Goal: Feedback & Contribution: Contribute content

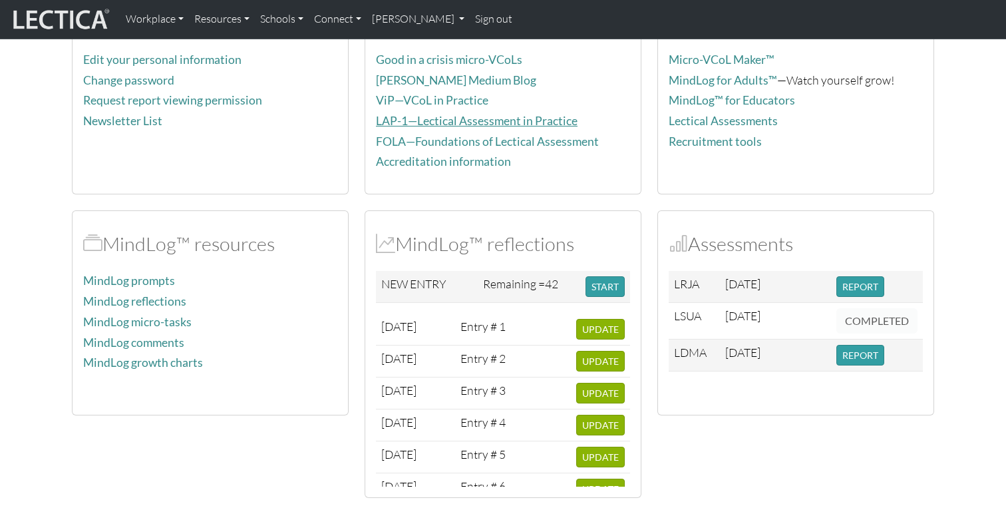
scroll to position [211, 0]
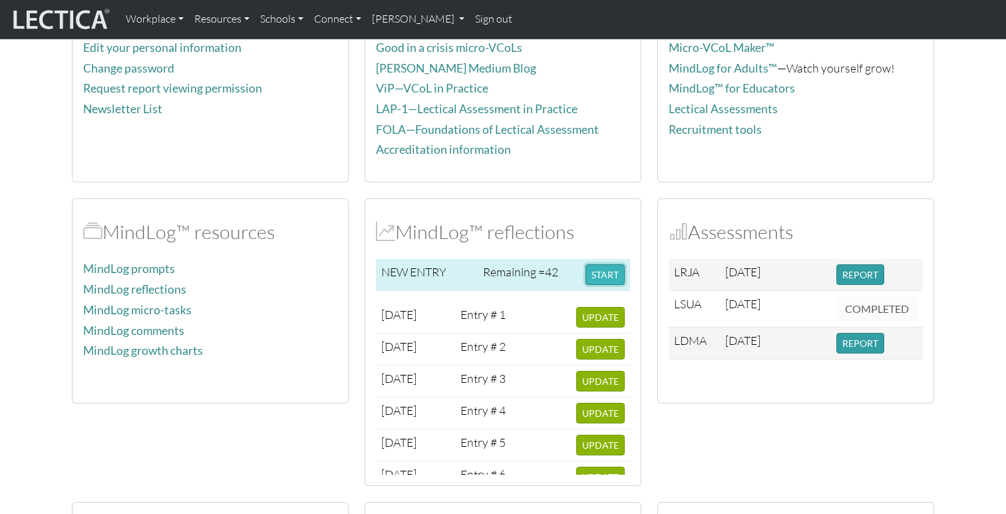
click at [601, 274] on button "START" at bounding box center [605, 274] width 39 height 21
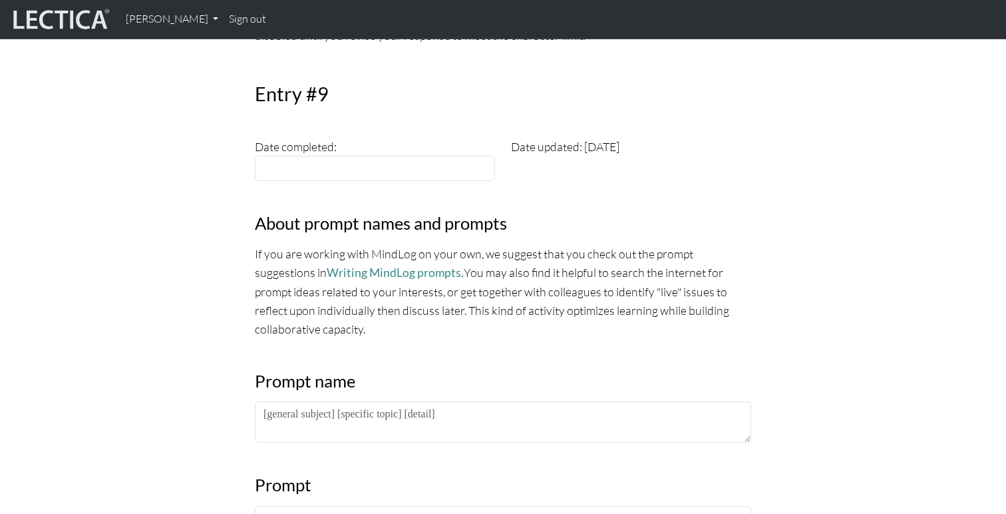
scroll to position [394, 0]
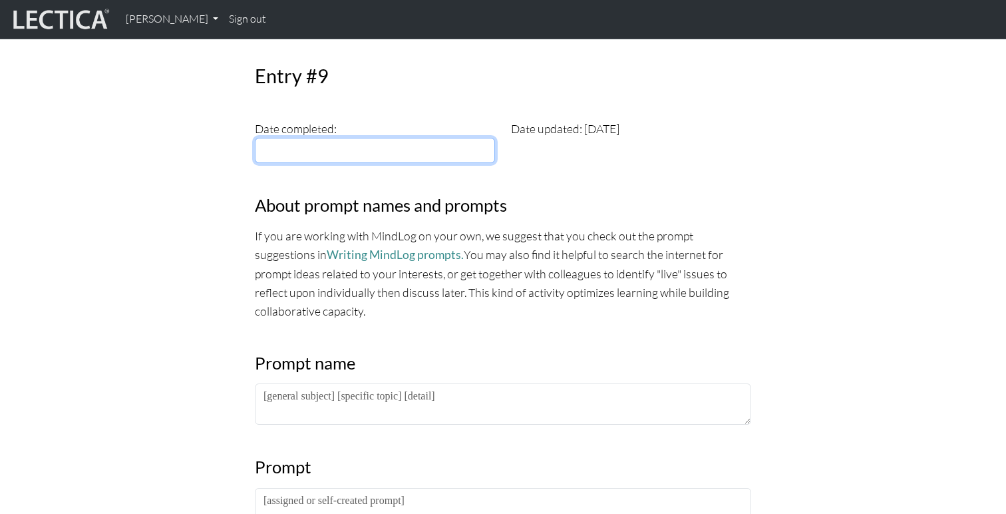
click at [406, 152] on input "text" at bounding box center [375, 150] width 240 height 25
type input "[DATE]"
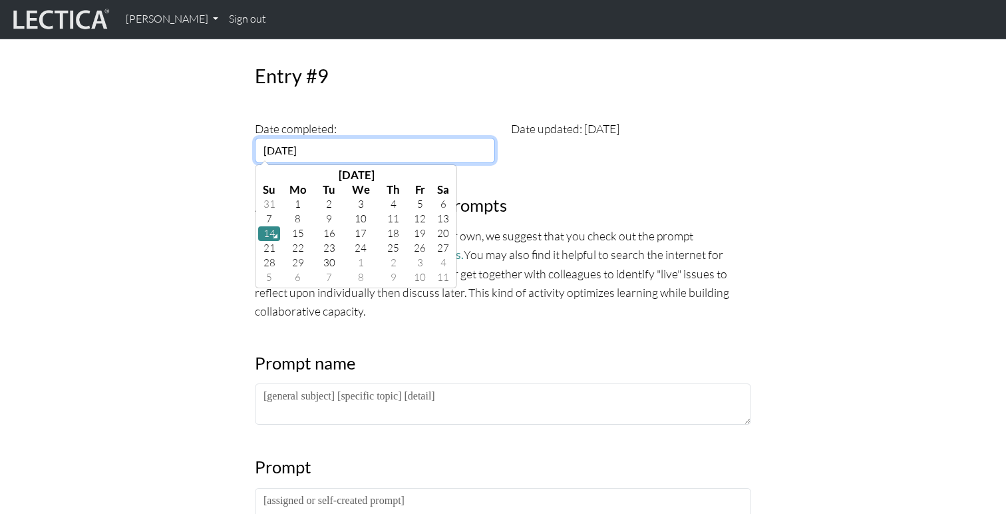
click at [267, 232] on td "14" at bounding box center [269, 233] width 22 height 15
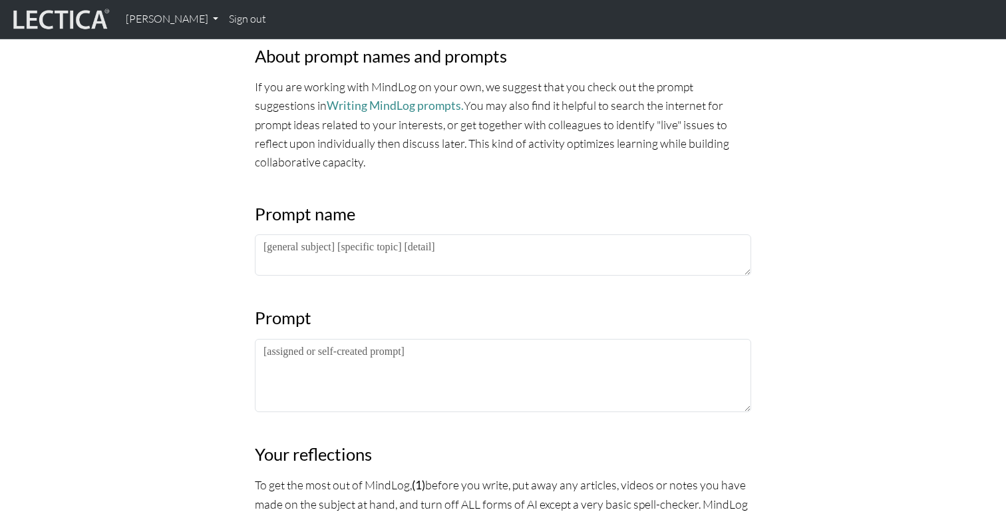
scroll to position [563, 0]
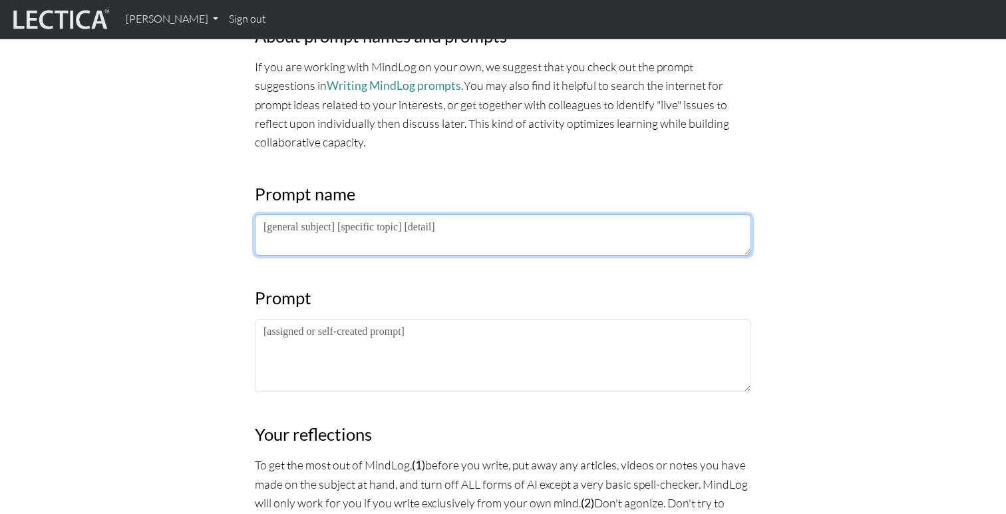
click at [341, 233] on textarea at bounding box center [503, 234] width 496 height 41
type textarea "FOLA - Week 8"
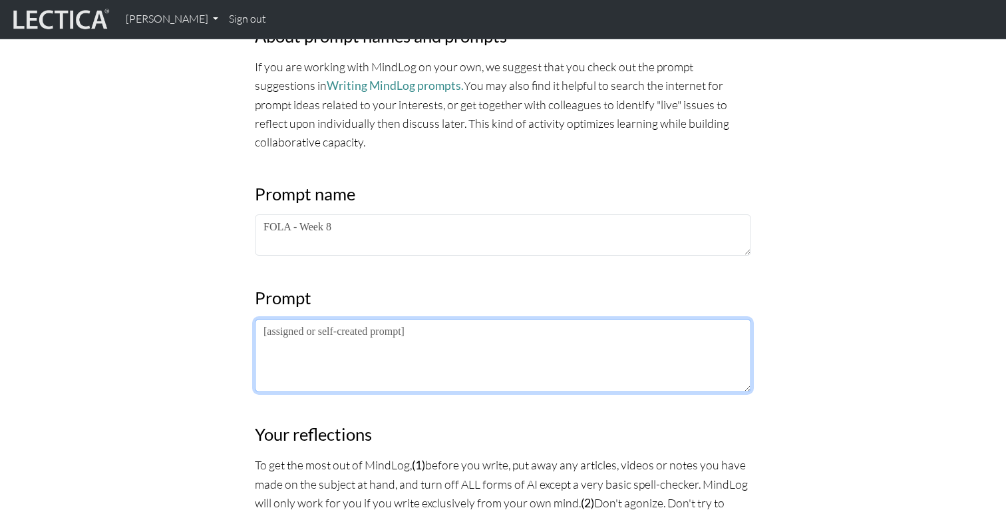
click at [313, 335] on textarea at bounding box center [503, 355] width 496 height 73
paste textarea "Reflection 1: [PERSON_NAME] described three layers of structure referenced by s…"
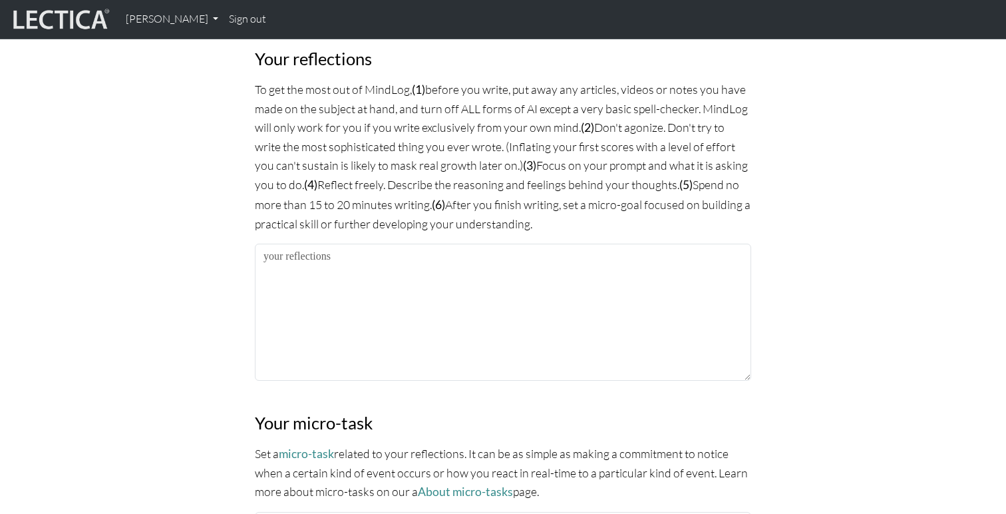
scroll to position [953, 0]
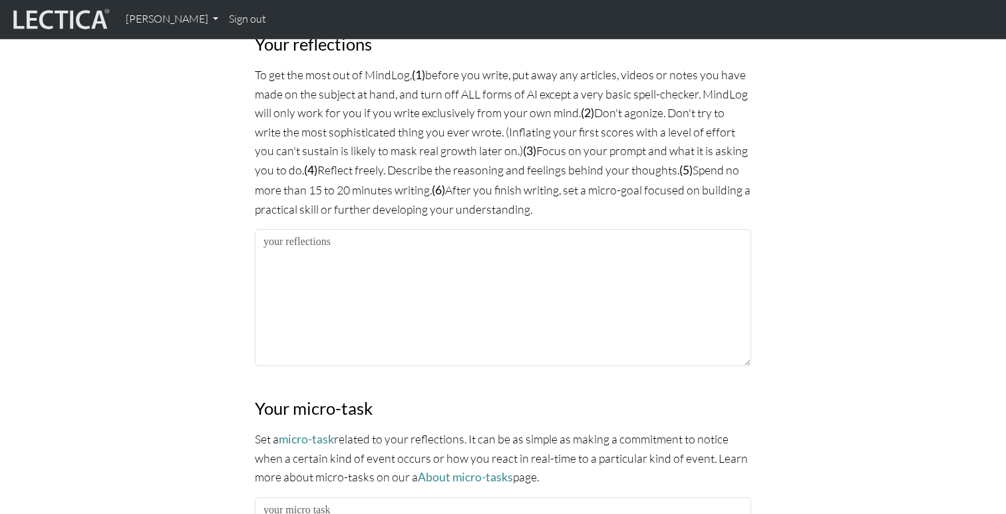
type textarea "Reflection 1: [PERSON_NAME] described three layers of structure referenced by s…"
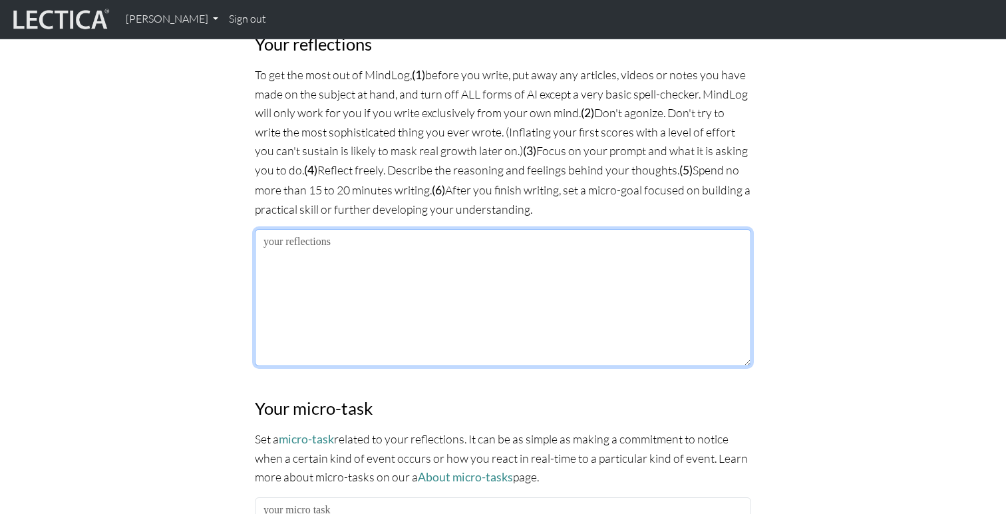
click at [325, 281] on textarea at bounding box center [503, 297] width 496 height 137
paste textarea "[PERSON_NAME] refers to the three different layers that scorers use/used to hig…"
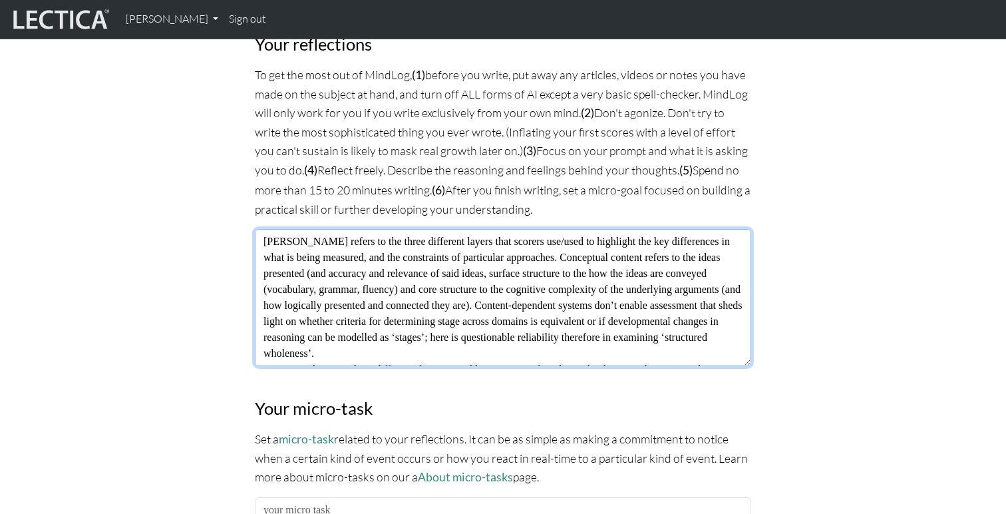
scroll to position [58, 0]
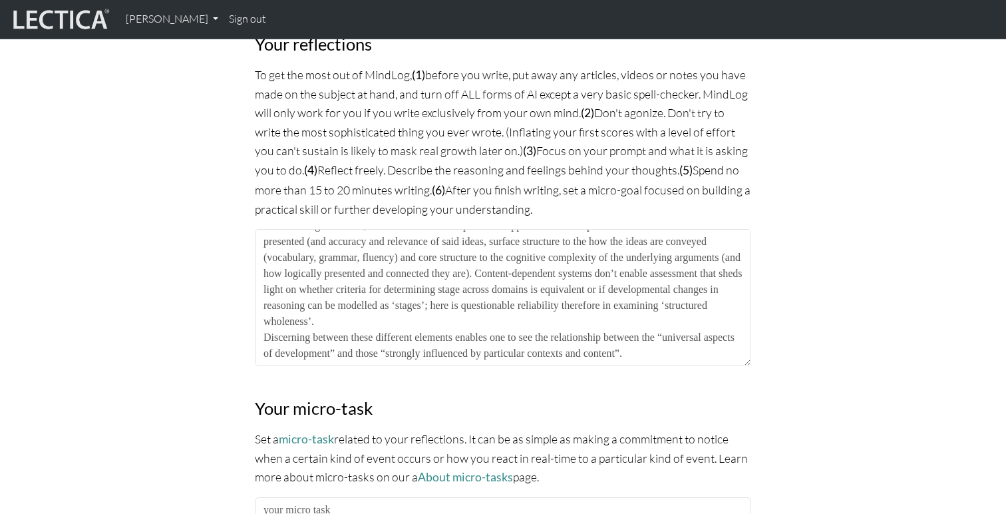
click at [122, 352] on div "MindLog is a tool for reflecting on and learning from life experience. It's des…" at bounding box center [503, 71] width 878 height 1690
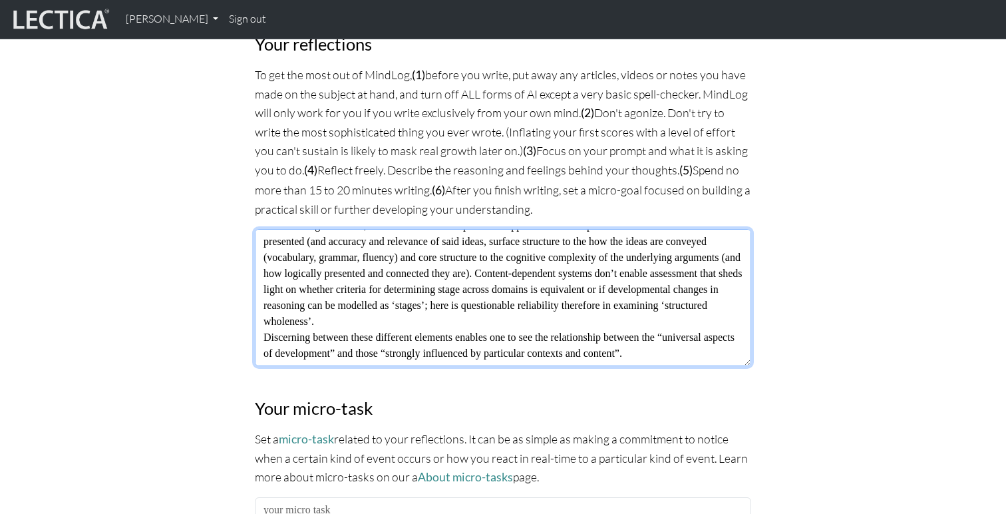
click at [627, 284] on textarea "[PERSON_NAME] refers to the three different layers that scorers use/used to hig…" at bounding box center [503, 297] width 496 height 137
click at [348, 332] on textarea "[PERSON_NAME] refers to the three different layers that scorers use/used to hig…" at bounding box center [503, 297] width 496 height 137
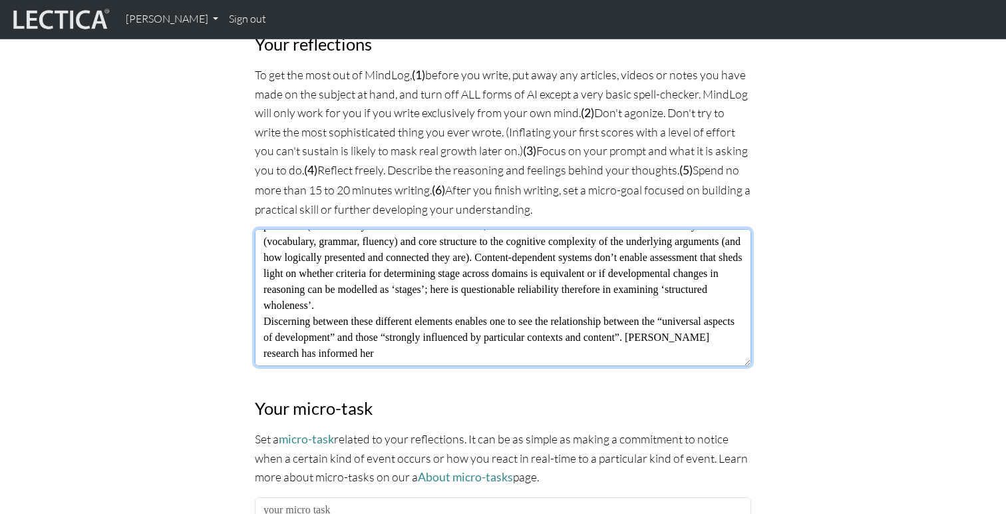
click at [311, 336] on textarea "[PERSON_NAME] refers to the three different layers that scorers use/used to hig…" at bounding box center [503, 297] width 496 height 137
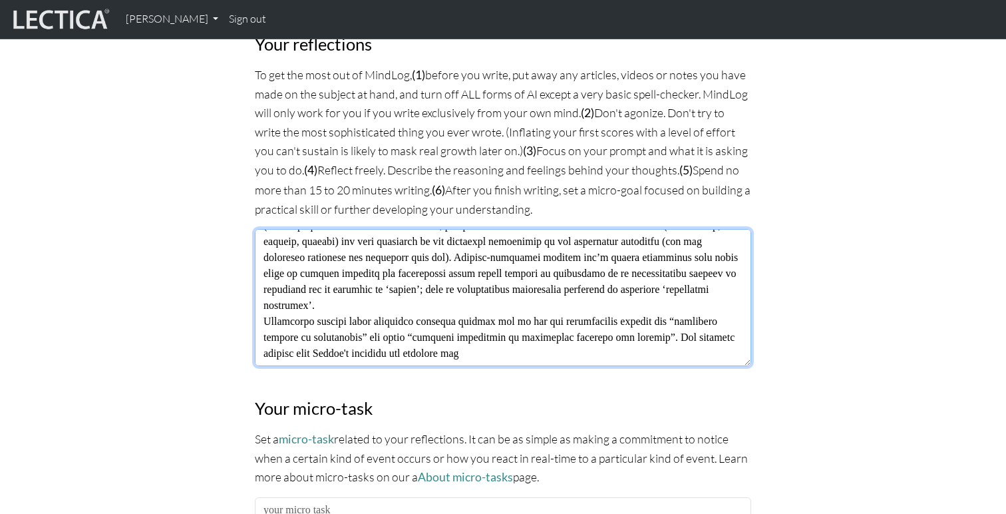
paste textarea "” A generalized stage scoring system like the HCSS would theoretically make it …"
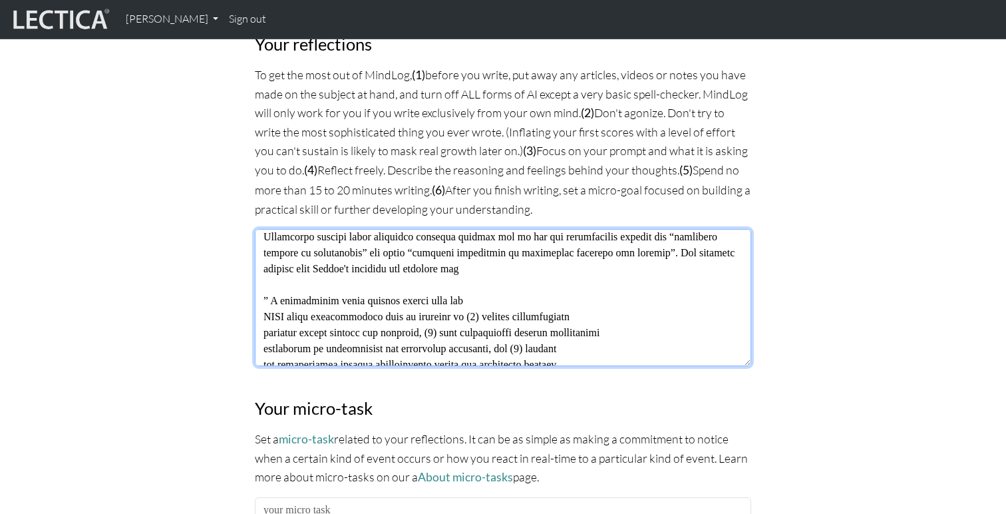
scroll to position [142, 0]
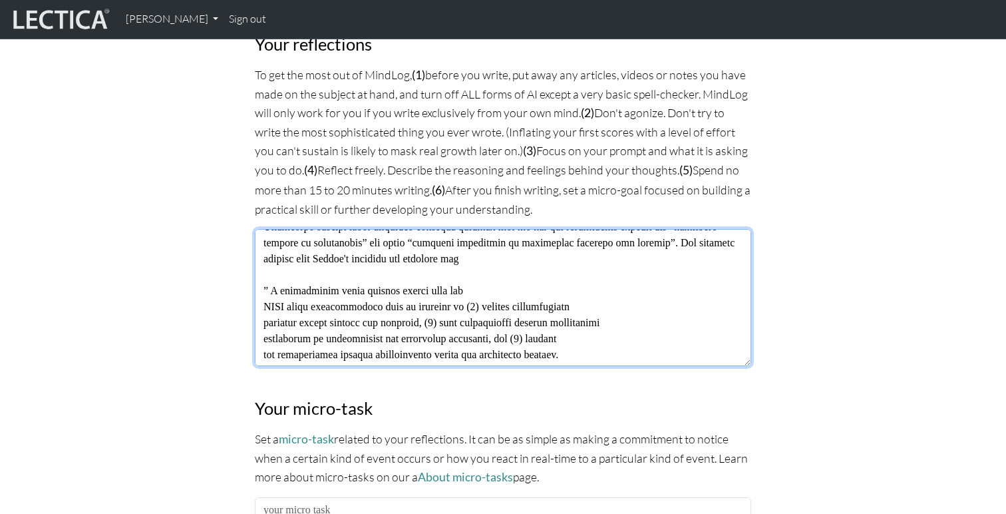
click at [634, 254] on textarea at bounding box center [503, 297] width 496 height 137
drag, startPoint x: 550, startPoint y: 302, endPoint x: 263, endPoint y: 271, distance: 288.5
click at [263, 271] on textarea at bounding box center [503, 297] width 496 height 137
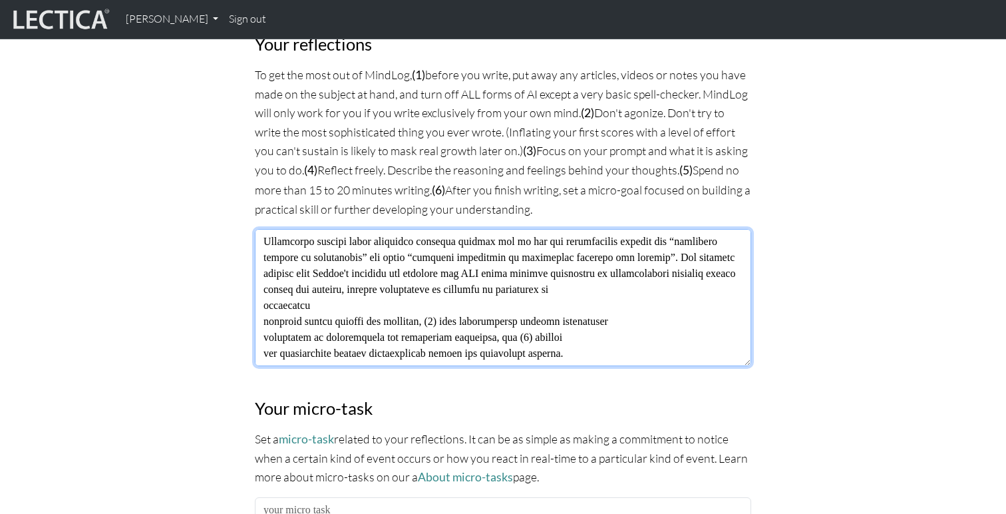
drag, startPoint x: 325, startPoint y: 295, endPoint x: 337, endPoint y: 244, distance: 53.1
click at [337, 244] on textarea at bounding box center [503, 297] width 496 height 137
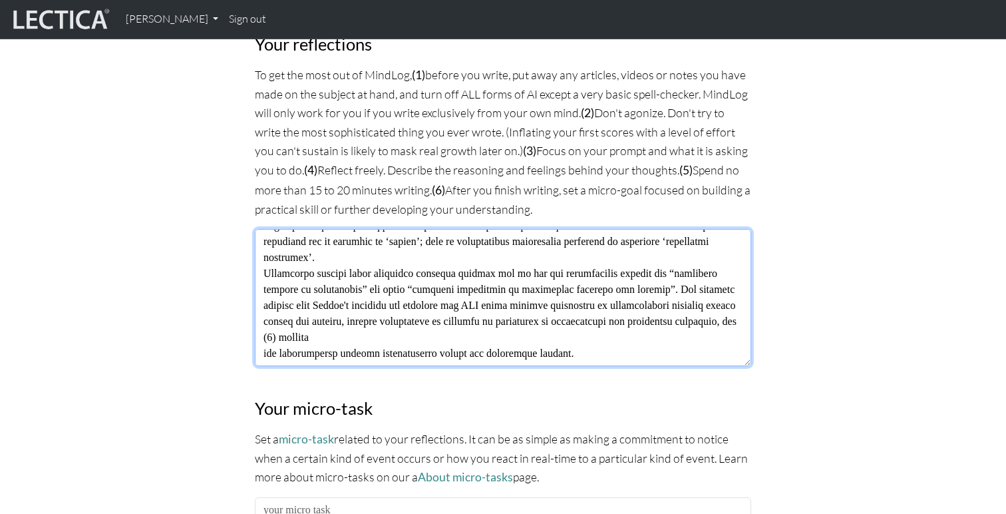
scroll to position [134, 0]
click at [508, 295] on textarea at bounding box center [503, 297] width 496 height 137
drag, startPoint x: 590, startPoint y: 297, endPoint x: 527, endPoint y: 297, distance: 63.2
click at [527, 297] on textarea at bounding box center [503, 297] width 496 height 137
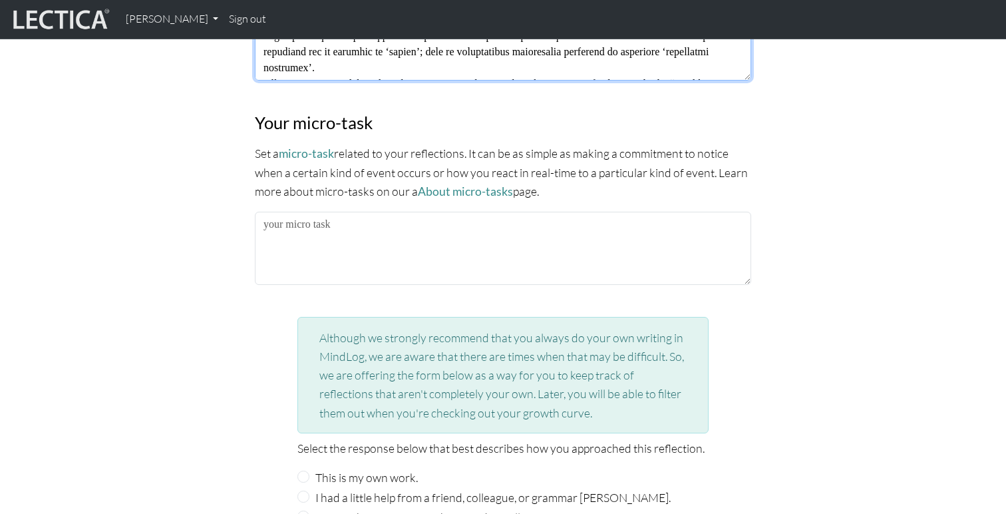
scroll to position [1261, 0]
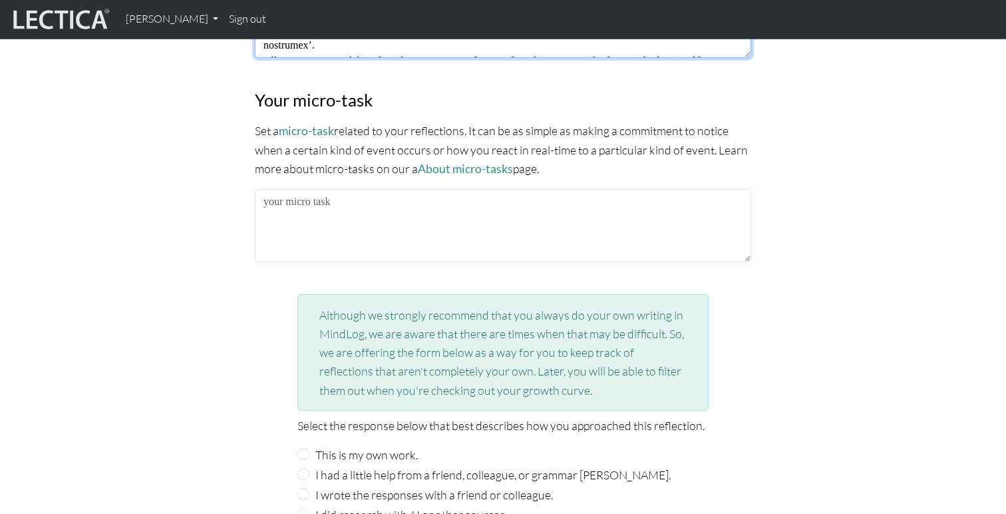
type textarea "Loremi dolors am con adipi elitseddo eiusmo temp incidid utl/etdo ma aliquaeni …"
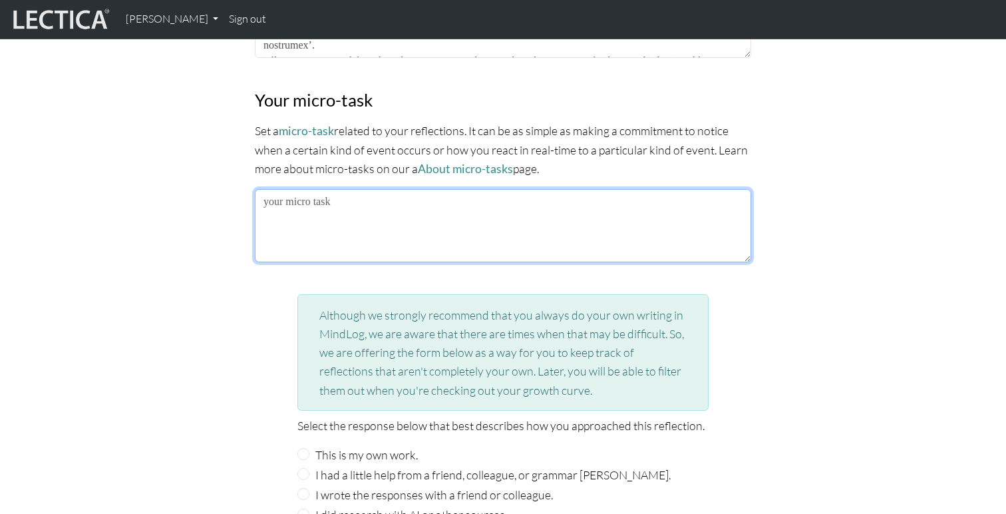
click at [347, 214] on textarea at bounding box center [503, 225] width 496 height 73
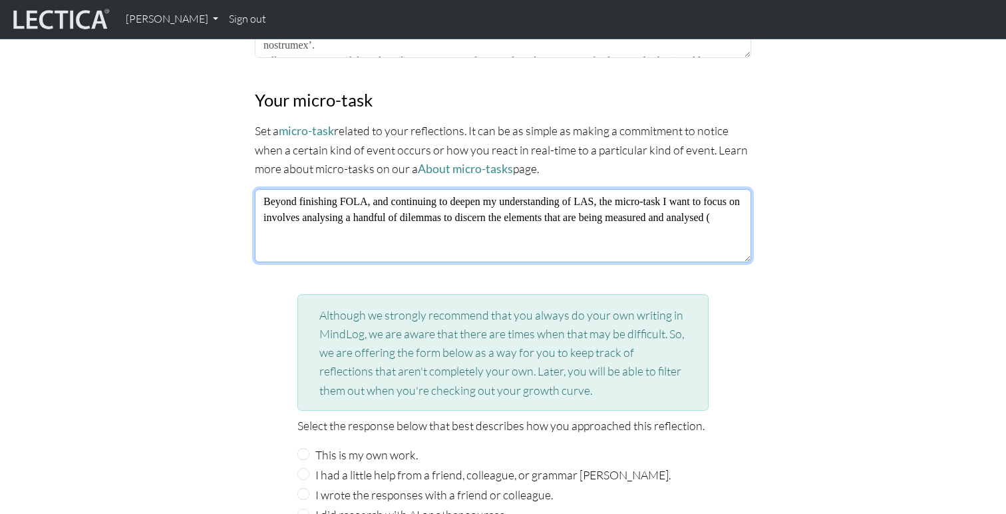
paste textarea "conceptual content, surface structure, and core structure."
click at [564, 212] on textarea "Beyond finishing FOLA, and continuing to deepen my understanding of LAS, the mi…" at bounding box center [503, 225] width 496 height 73
click at [729, 209] on textarea "Beyond finishing FOLA, and continuing to deepen my understanding of LAS, the mi…" at bounding box center [503, 225] width 496 height 73
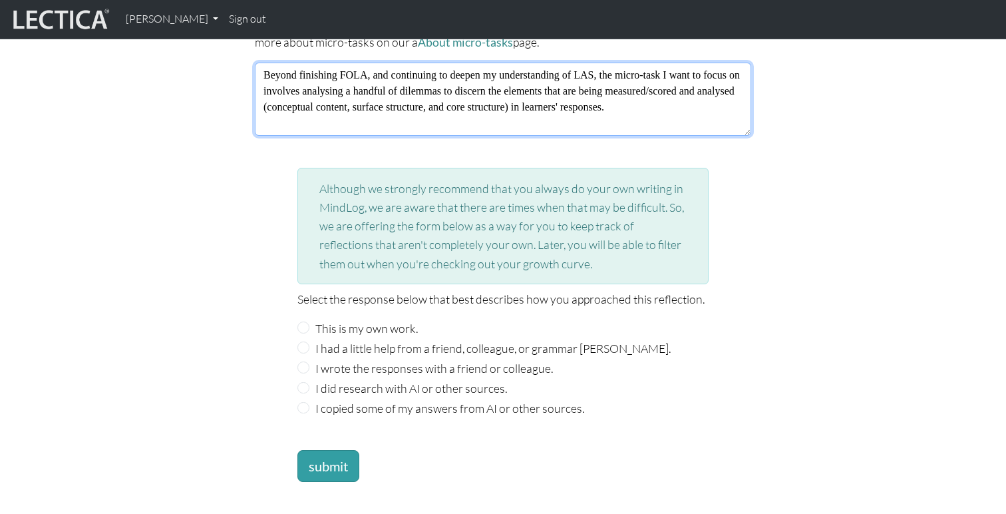
scroll to position [1407, 0]
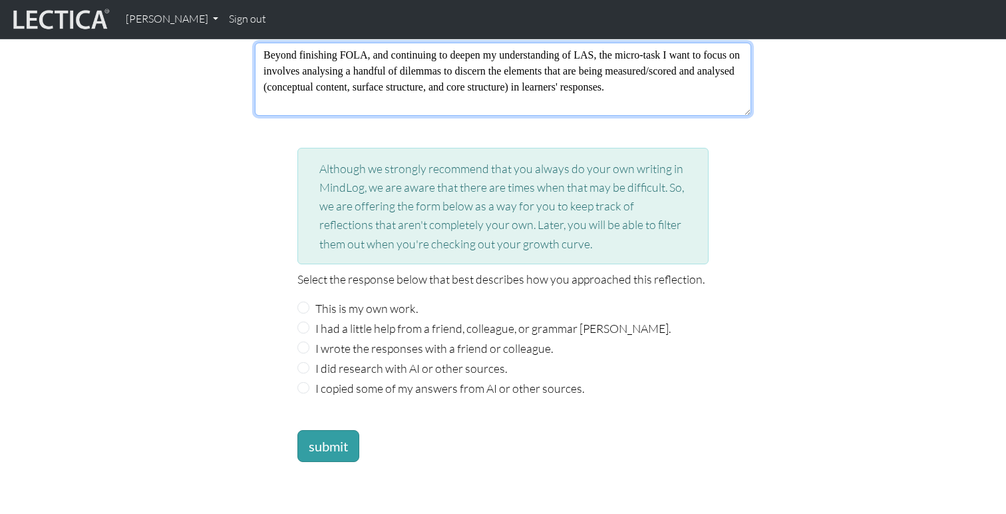
type textarea "Beyond finishing FOLA, and continuing to deepen my understanding of LAS, the mi…"
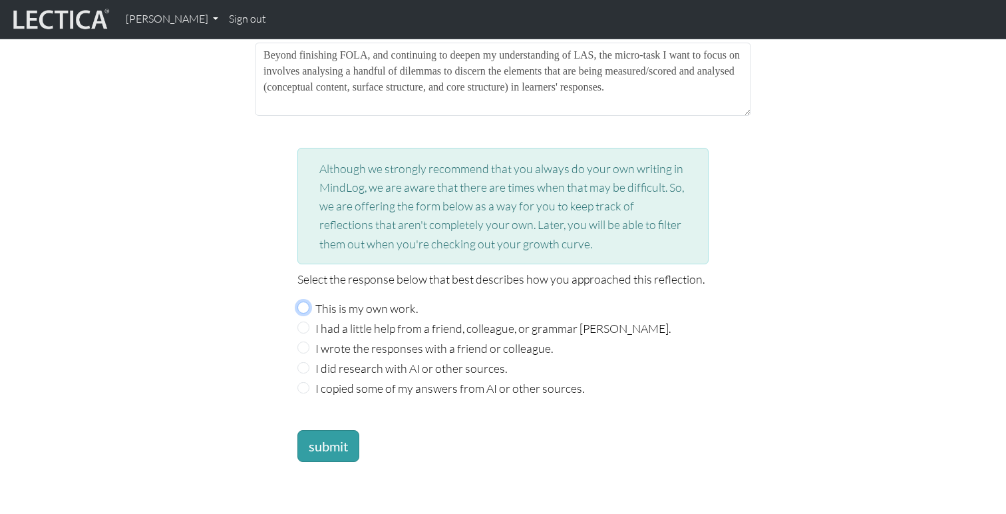
click at [305, 301] on input "This is my own work." at bounding box center [303, 307] width 12 height 12
radio input "true"
click at [328, 451] on button "submit" at bounding box center [328, 446] width 62 height 32
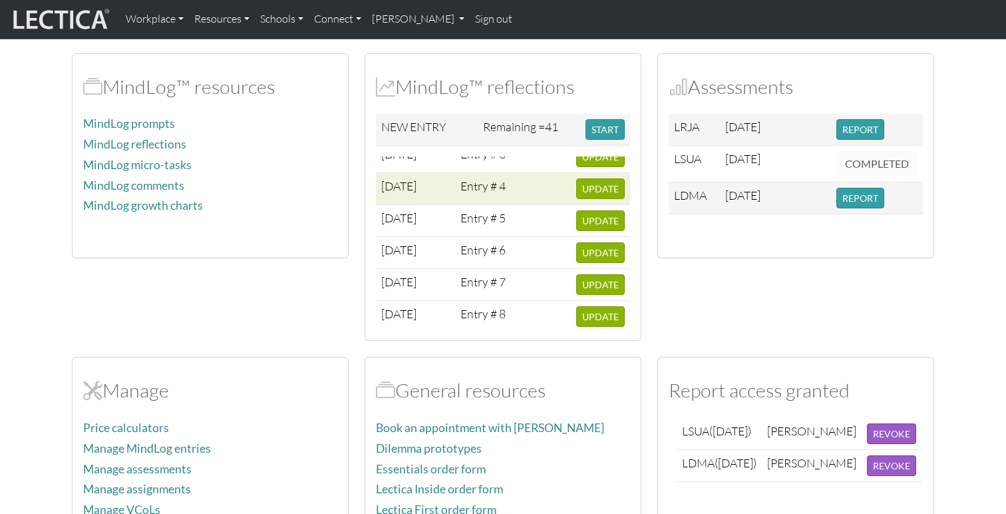
scroll to position [125, 0]
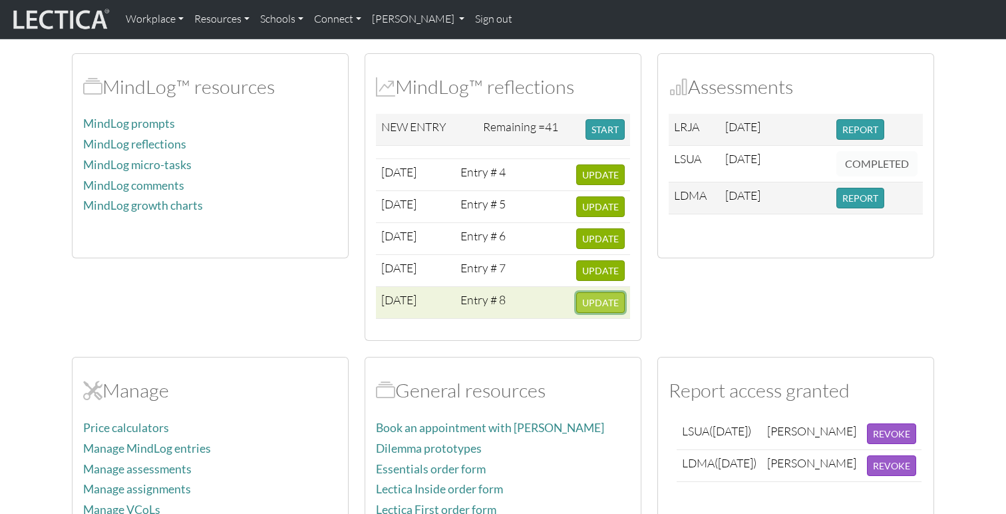
click at [605, 302] on span "UPDATE" at bounding box center [600, 302] width 37 height 11
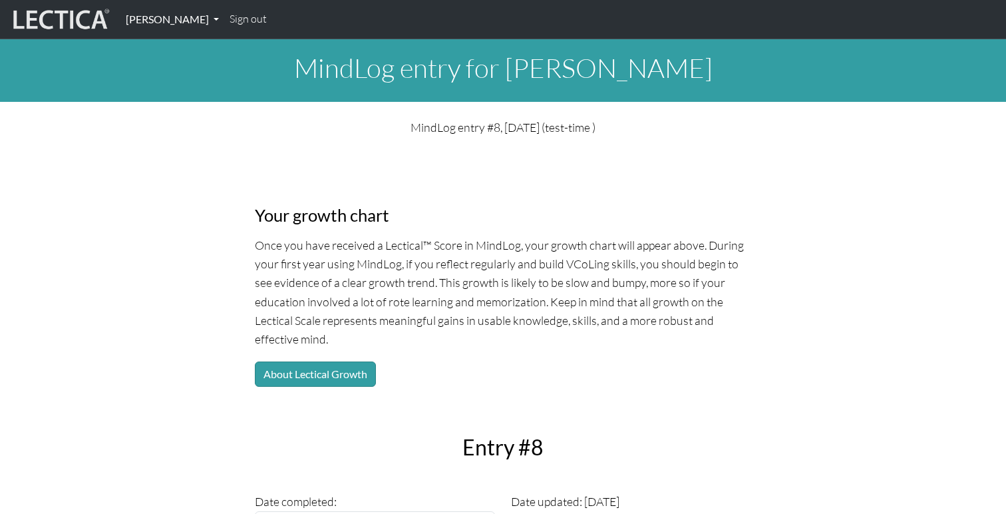
click at [192, 20] on link "[PERSON_NAME]" at bounding box center [172, 19] width 104 height 28
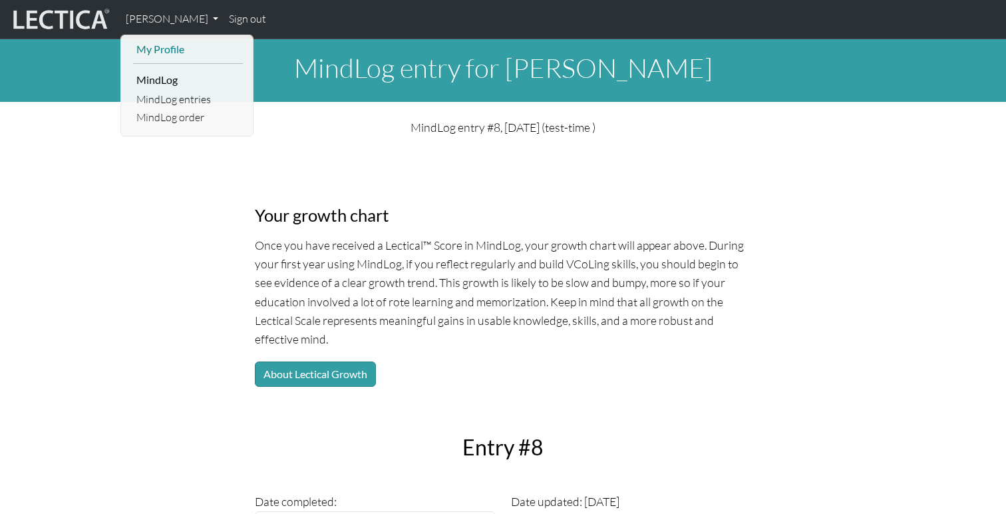
click at [164, 50] on link "My Profile" at bounding box center [188, 50] width 110 height 18
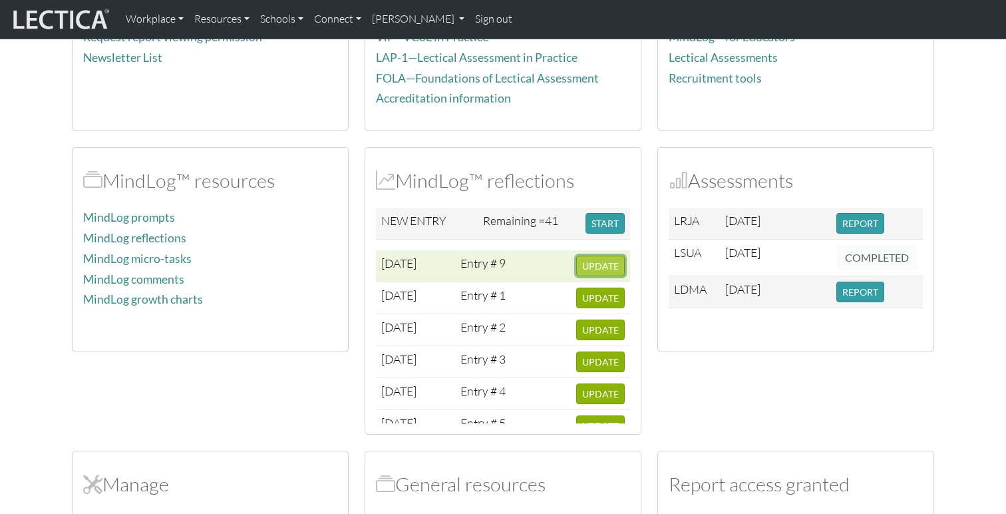
click at [592, 267] on span "UPDATE" at bounding box center [600, 265] width 37 height 11
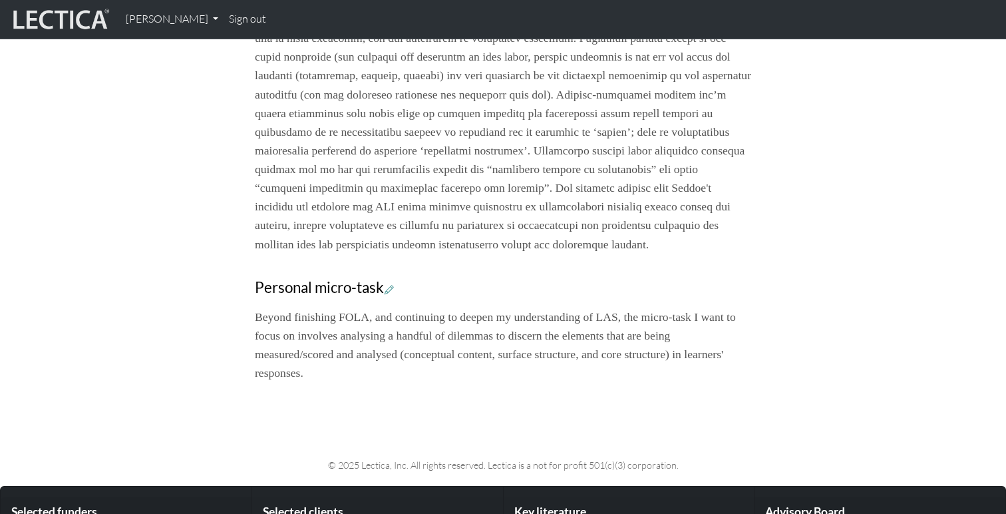
scroll to position [713, 0]
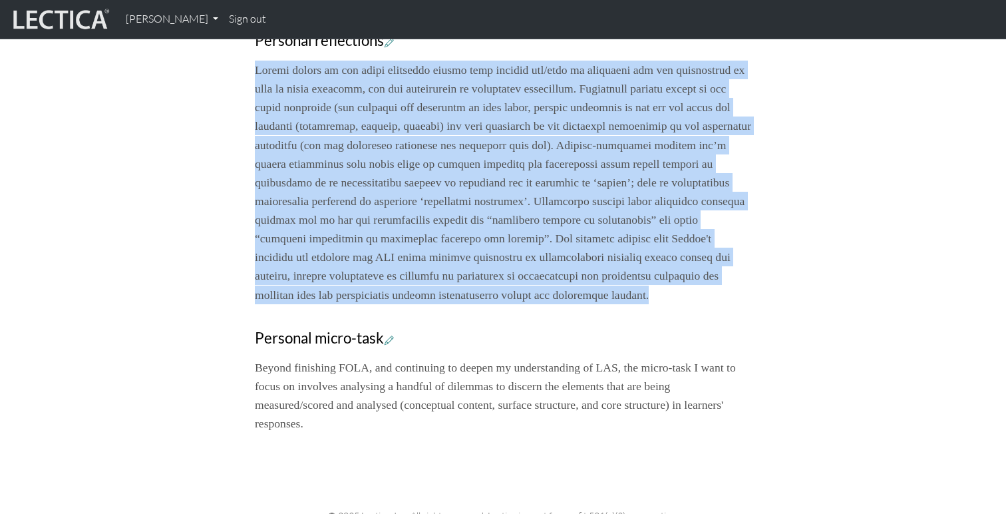
drag, startPoint x: 617, startPoint y: 311, endPoint x: 221, endPoint y: 69, distance: 464.5
copy p "Loremi dolors am con adipi elitseddo eiusmo temp incidid utl/etdo ma aliquaeni …"
click at [543, 413] on p "Beyond finishing FOLA, and continuing to deepen my understanding of LAS, the mi…" at bounding box center [503, 395] width 496 height 75
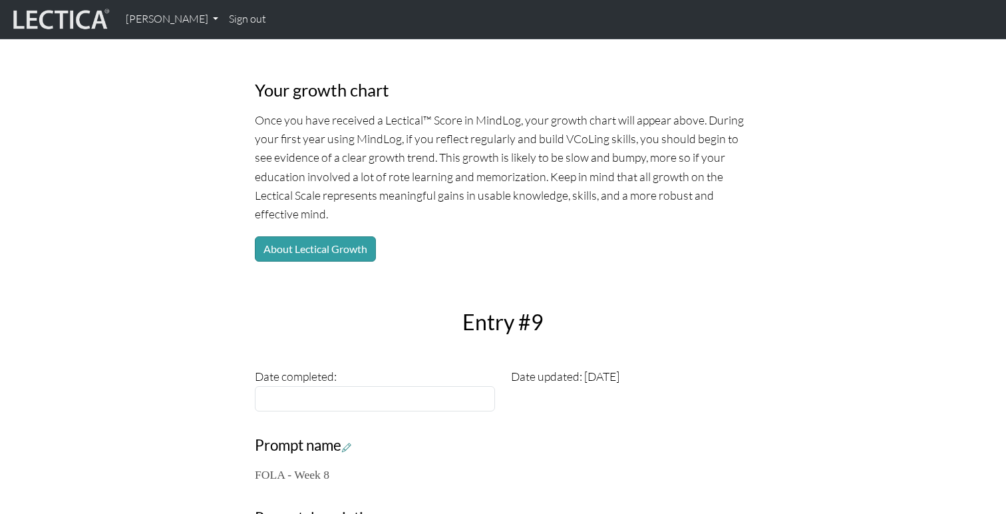
scroll to position [0, 0]
